Goal: Check status: Check status

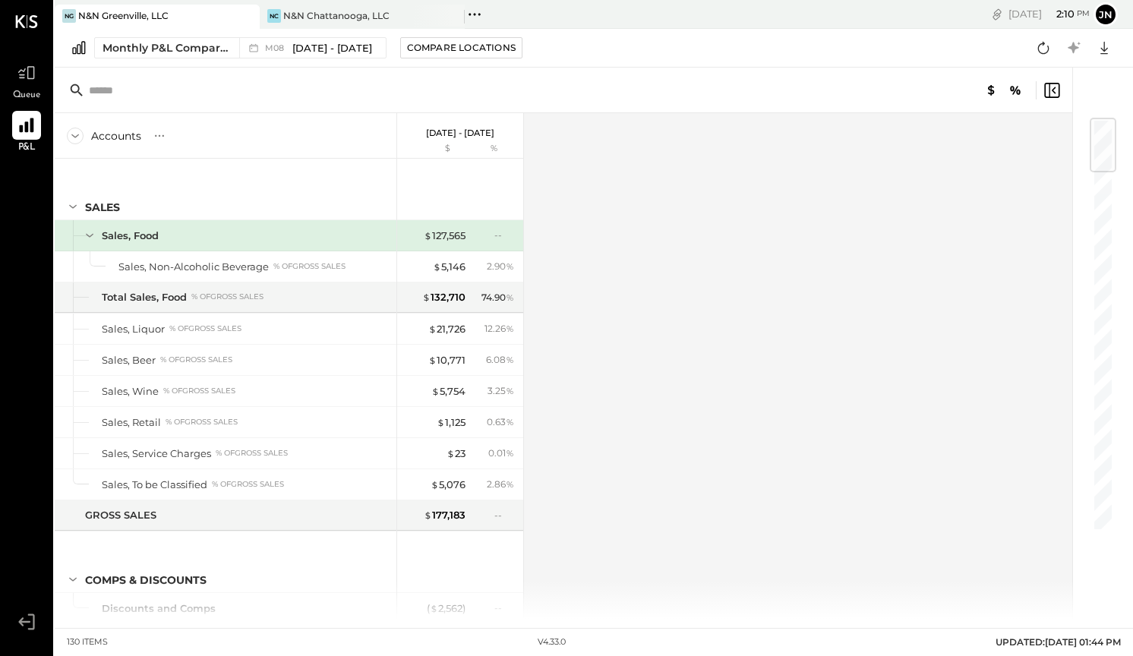
click at [32, 130] on icon at bounding box center [26, 125] width 14 height 14
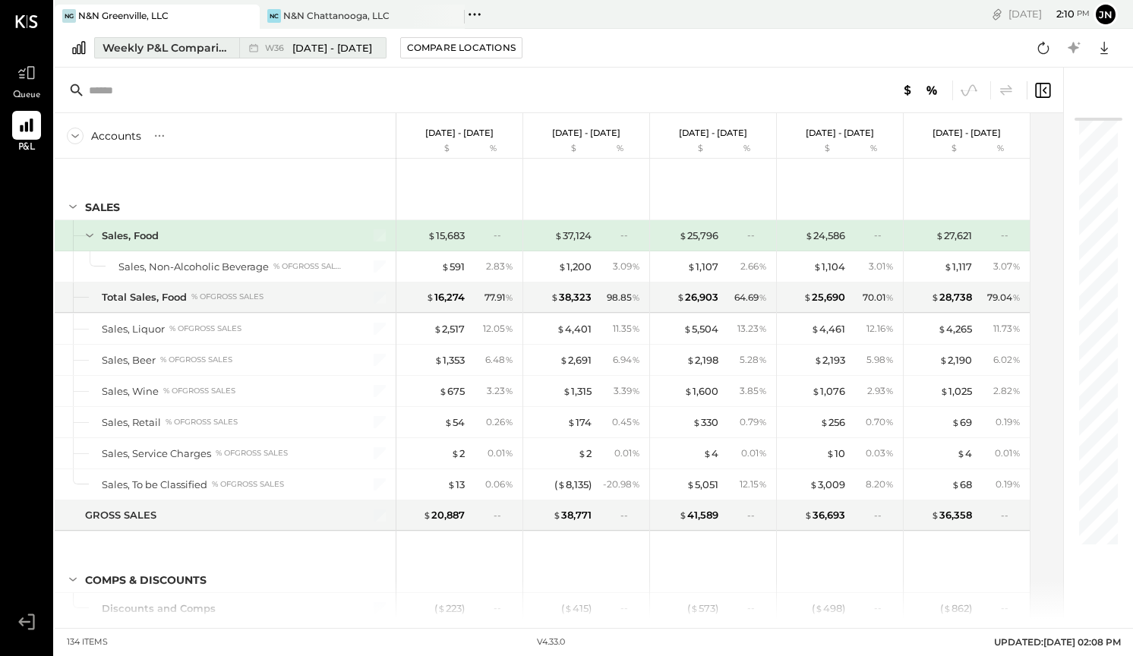
click at [320, 50] on span "[DATE] - [DATE]" at bounding box center [332, 48] width 80 height 14
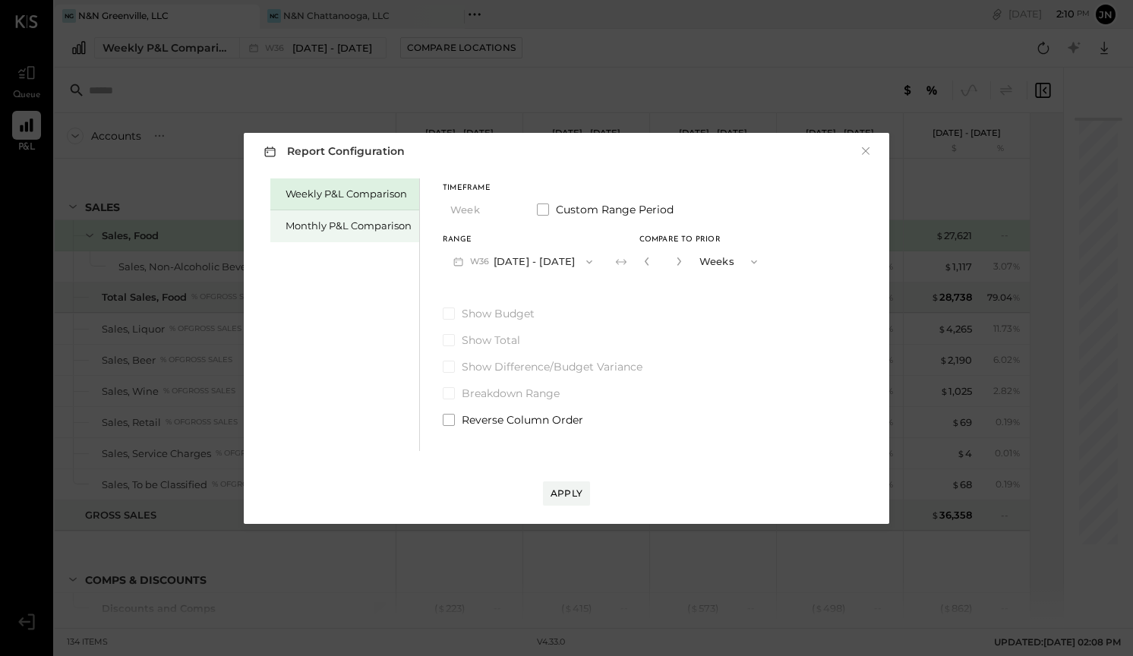
click at [382, 226] on div "Monthly P&L Comparison" at bounding box center [349, 226] width 126 height 14
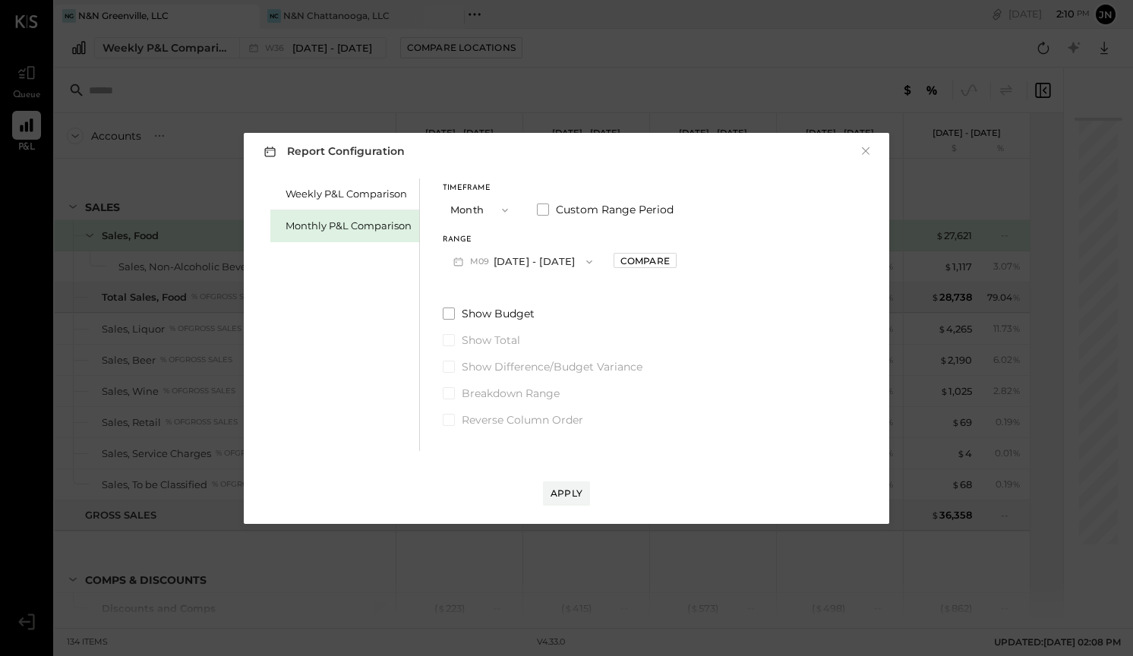
click at [365, 223] on div "Monthly P&L Comparison" at bounding box center [349, 226] width 126 height 14
click at [522, 261] on button "M09 [DATE] - [DATE]" at bounding box center [523, 262] width 160 height 28
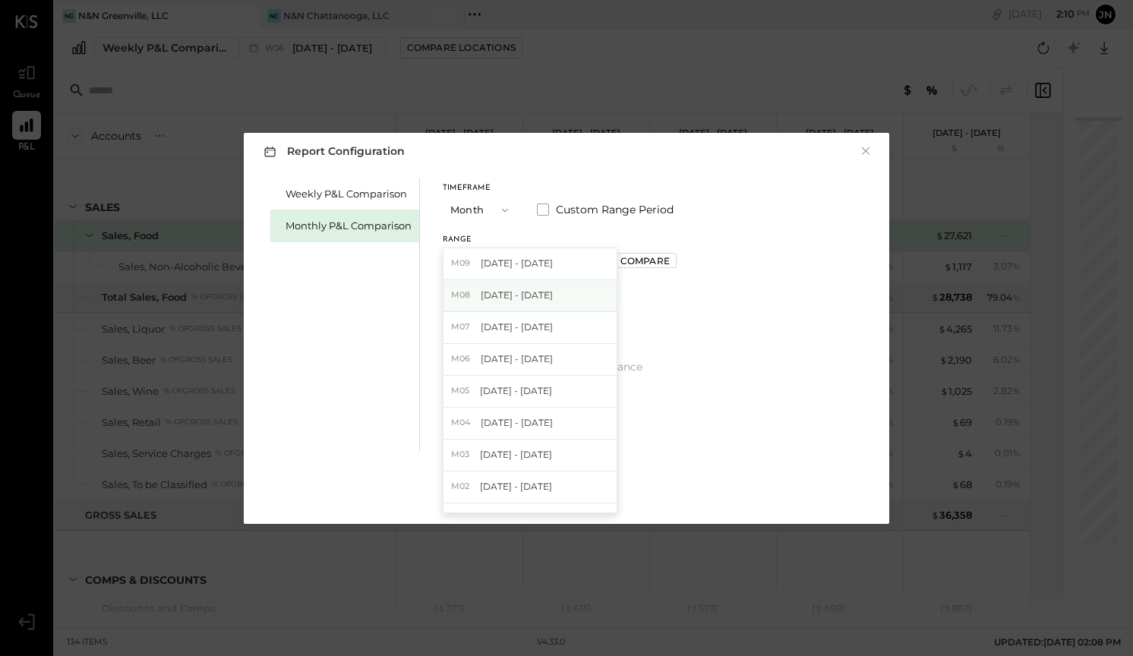
click at [541, 306] on div "M08 [DATE] - [DATE]" at bounding box center [530, 296] width 173 height 32
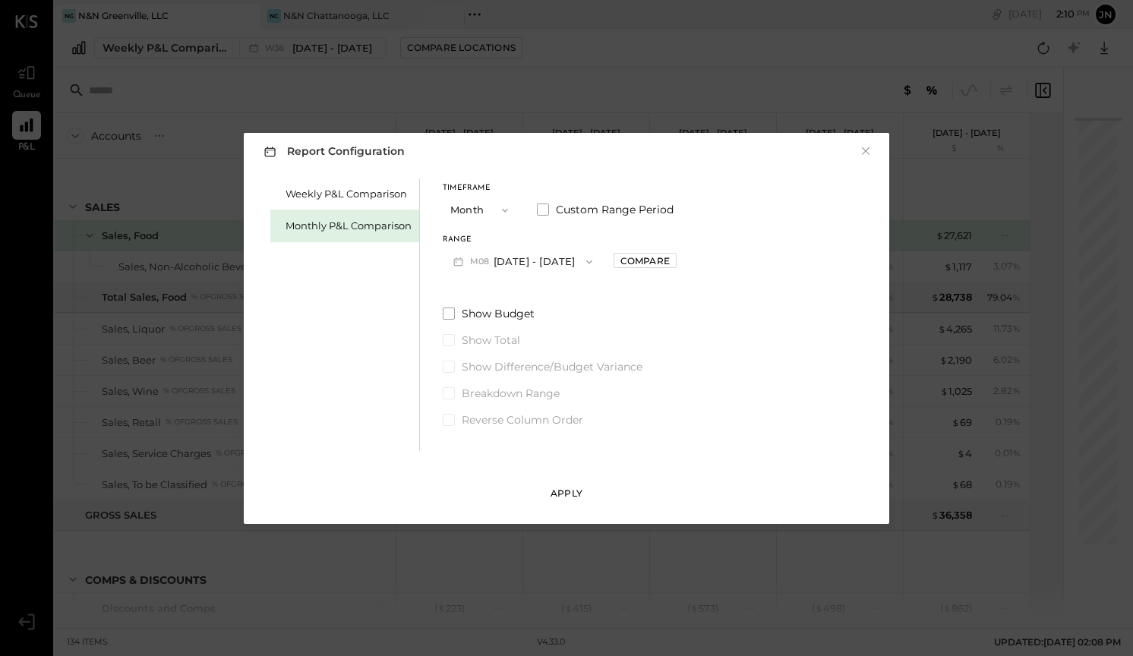
click at [564, 493] on div "Apply" at bounding box center [567, 493] width 32 height 13
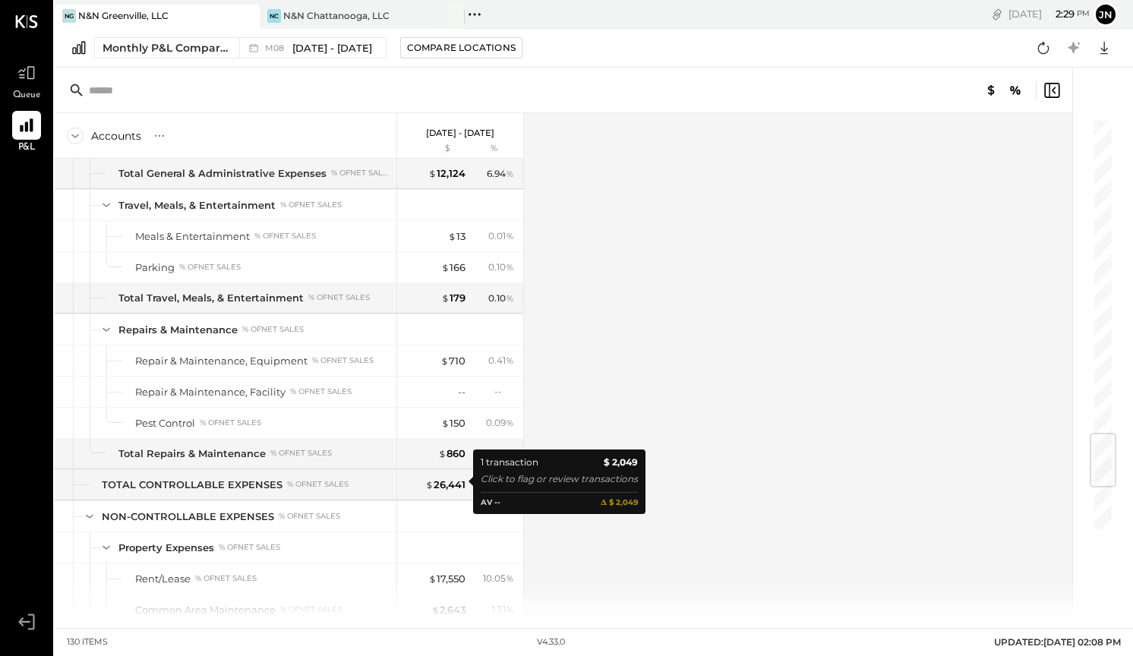
scroll to position [2630, 0]
